Goal: Information Seeking & Learning: Learn about a topic

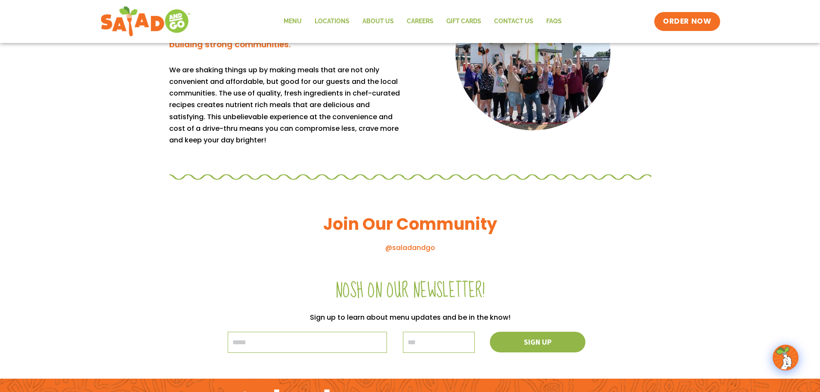
scroll to position [922, 0]
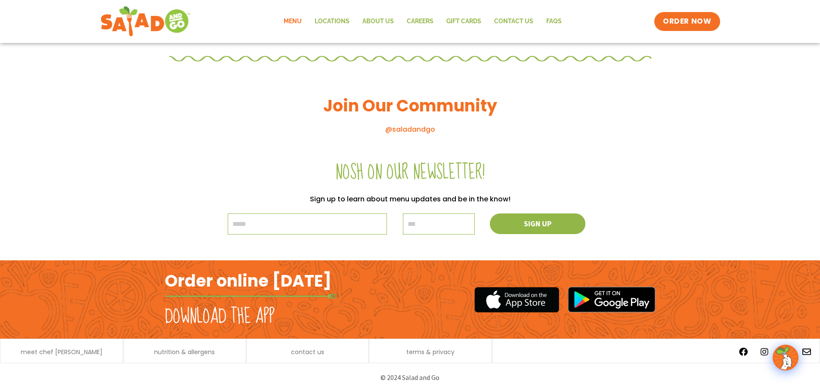
click at [292, 16] on link "Menu" at bounding box center [292, 22] width 31 height 20
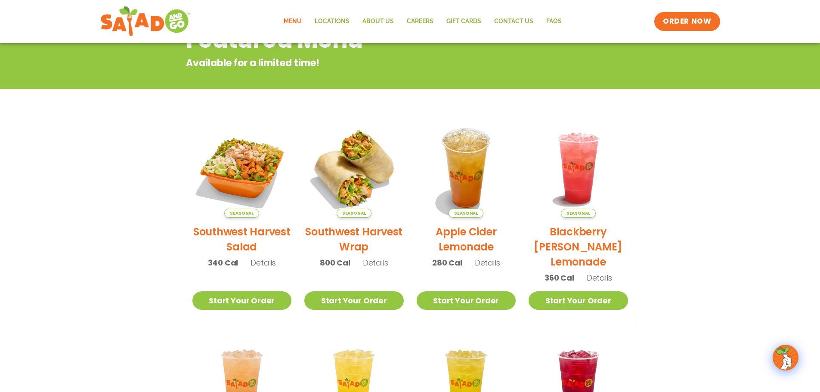
scroll to position [129, 0]
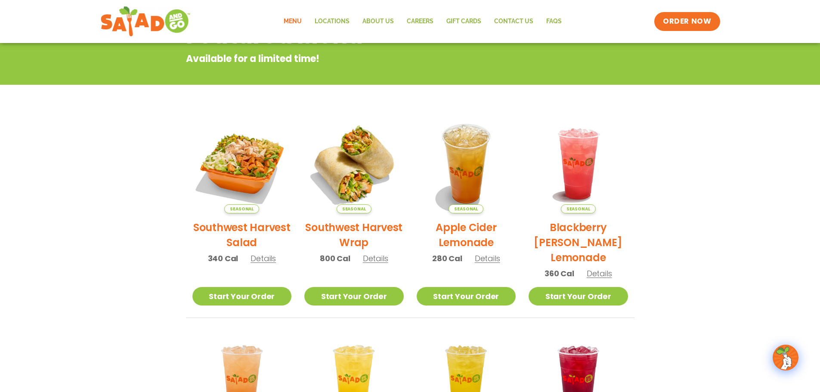
click at [274, 225] on h2 "Southwest Harvest Salad" at bounding box center [241, 235] width 99 height 30
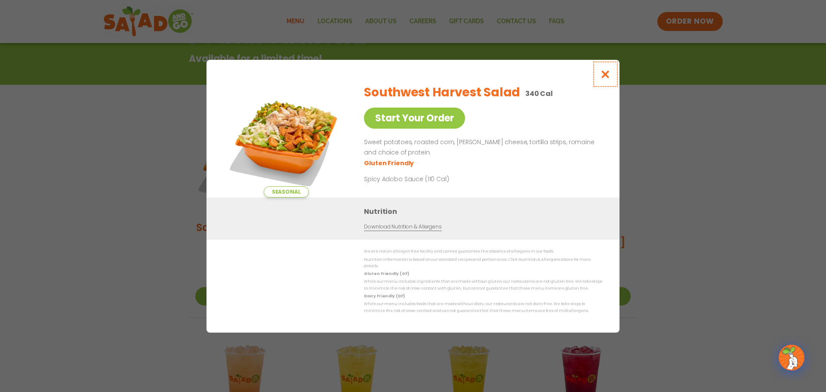
click at [607, 75] on icon "Close modal" at bounding box center [605, 74] width 11 height 9
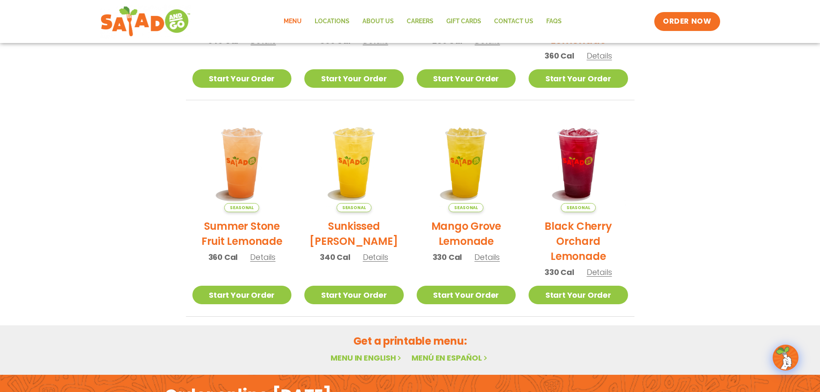
scroll to position [353, 0]
